Goal: Information Seeking & Learning: Find specific fact

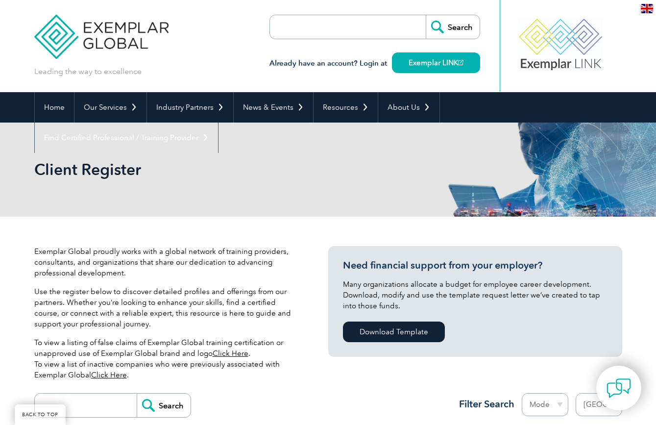
select select "[GEOGRAPHIC_DATA]"
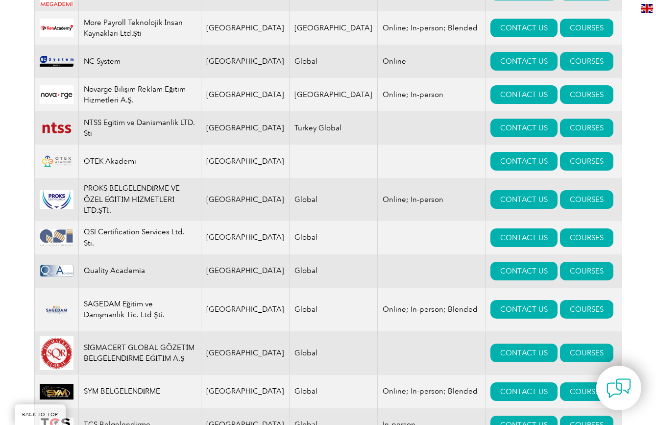
scroll to position [1057, 0]
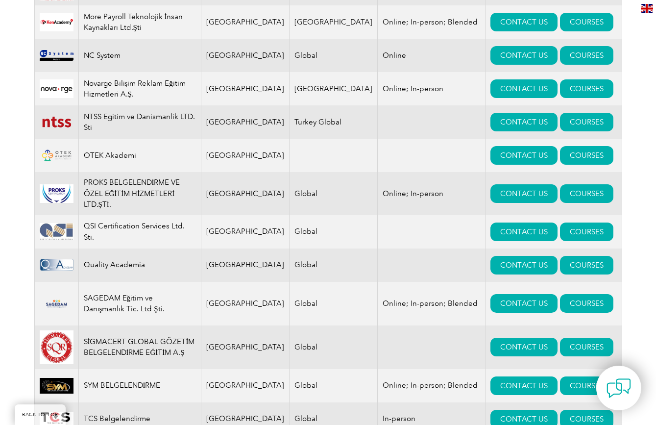
click at [151, 172] on td "PROKS BELGELENDİRME VE ÖZEL EĞİTİM HİZMETLERİ LTD.ŞTİ." at bounding box center [139, 193] width 122 height 43
copy tr "PROKS BELGELENDİRME VE ÖZEL EĞİTİM HİZMETLERİ LTD.ŞTİ."
click at [149, 215] on td "QSI Certification Services Ltd. Sti." at bounding box center [139, 231] width 122 height 33
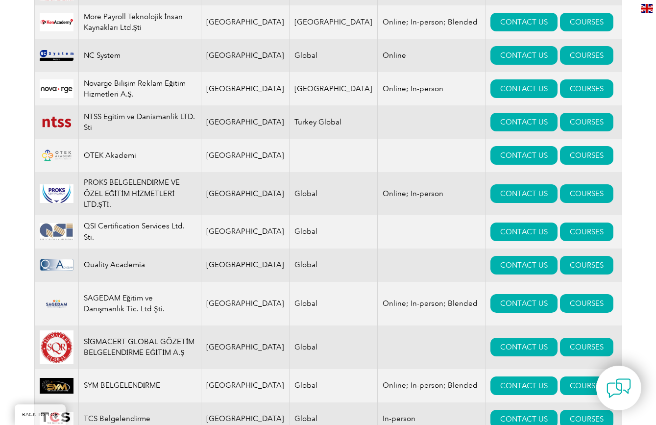
click at [149, 215] on td "QSI Certification Services Ltd. Sti." at bounding box center [139, 231] width 122 height 33
copy tr "QSI Certification Services Ltd. Sti."
